Goal: Information Seeking & Learning: Learn about a topic

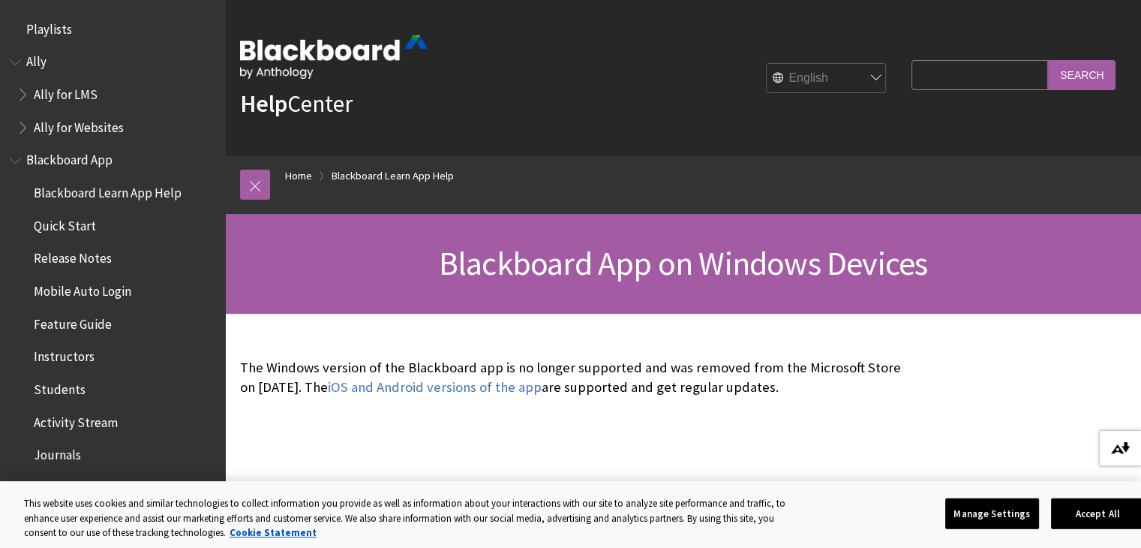
click at [1129, 451] on img at bounding box center [1120, 448] width 19 height 12
click at [930, 78] on input "Search Query" at bounding box center [980, 74] width 137 height 29
type input "download"
click at [1048, 60] on input "Search" at bounding box center [1082, 74] width 68 height 29
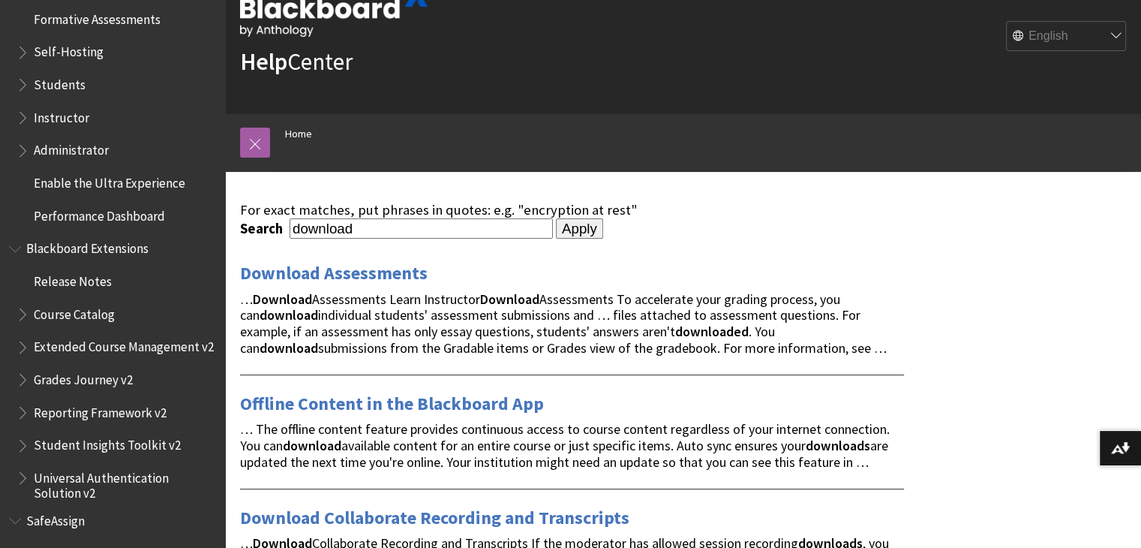
scroll to position [1396, 0]
click at [80, 151] on span "Administrator" at bounding box center [71, 148] width 75 height 20
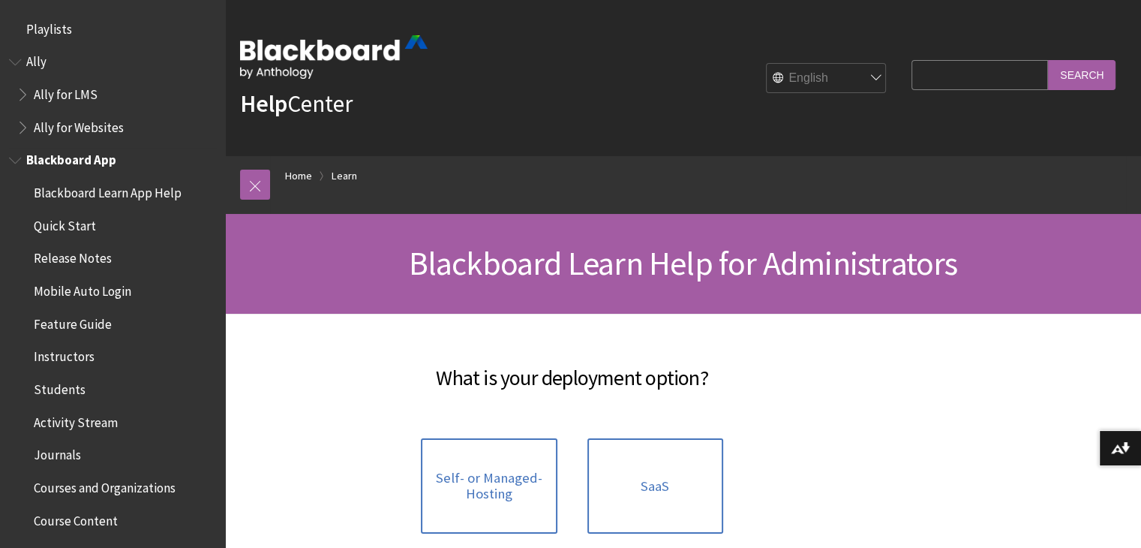
click at [92, 157] on span "Blackboard App" at bounding box center [71, 158] width 90 height 20
